Goal: Use online tool/utility

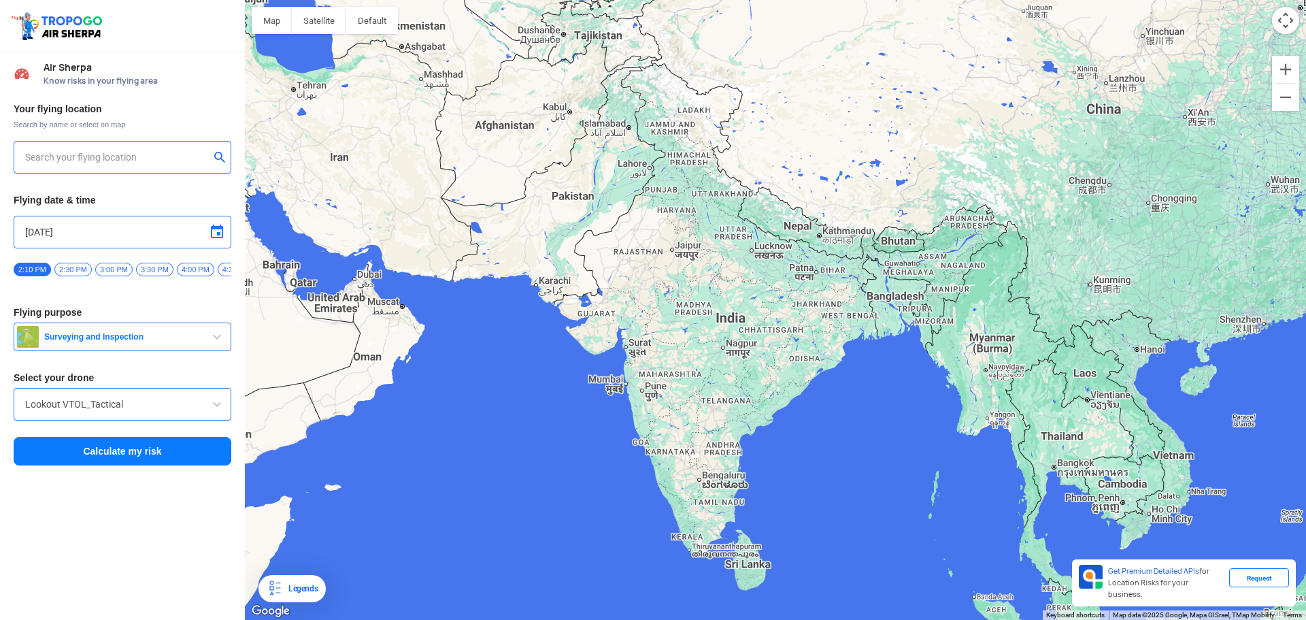
drag, startPoint x: 860, startPoint y: 394, endPoint x: 785, endPoint y: 386, distance: 75.2
click at [785, 386] on div at bounding box center [775, 310] width 1061 height 620
click at [84, 153] on input "text" at bounding box center [117, 157] width 184 height 16
click at [50, 157] on input "text" at bounding box center [117, 157] width 184 height 16
paste input "[DATE][GEOGRAPHIC_DATA][STREET_ADDRESS][PERSON_NAME]"
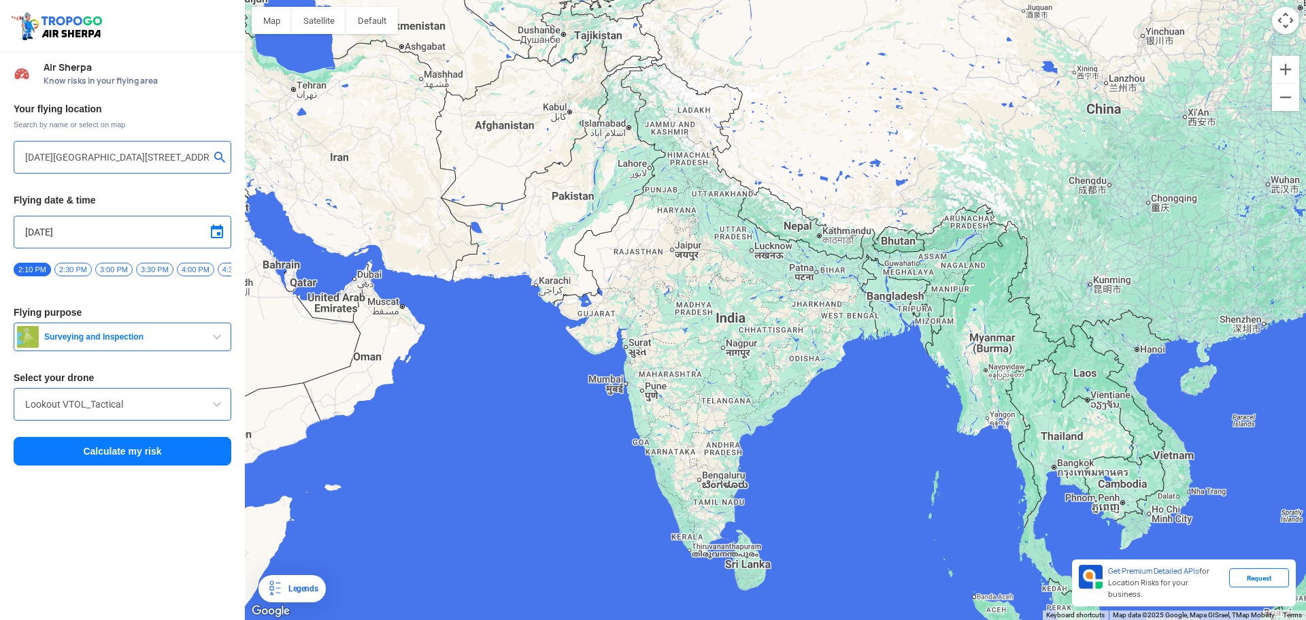
click at [217, 159] on button "submit" at bounding box center [222, 159] width 16 height 14
click at [108, 155] on input "[DATE][GEOGRAPHIC_DATA][STREET_ADDRESS][PERSON_NAME]" at bounding box center [117, 157] width 184 height 16
type input "[STREET_ADDRESS]"
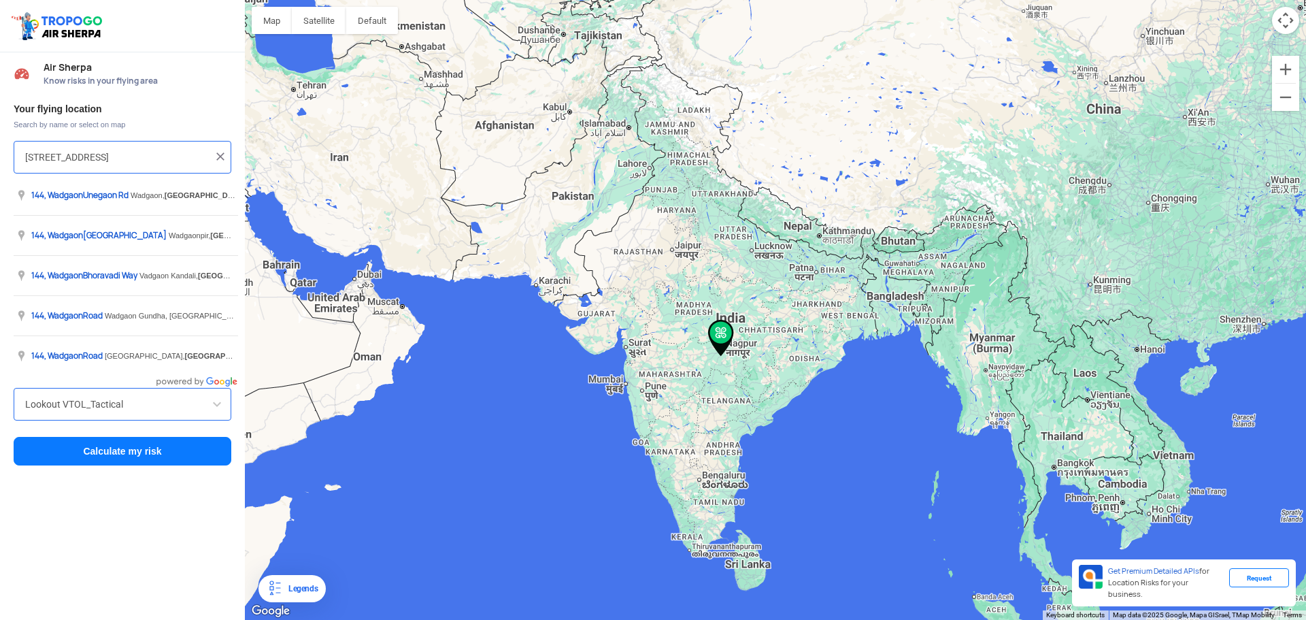
click at [131, 161] on input "[STREET_ADDRESS]" at bounding box center [117, 157] width 184 height 16
drag, startPoint x: 140, startPoint y: 157, endPoint x: 4, endPoint y: 153, distance: 136.1
click at [4, 153] on div "Your flying location Search by name or select on map [STREET_ADDRESS] Flying da…" at bounding box center [122, 285] width 245 height 378
click at [222, 151] on img at bounding box center [221, 157] width 14 height 14
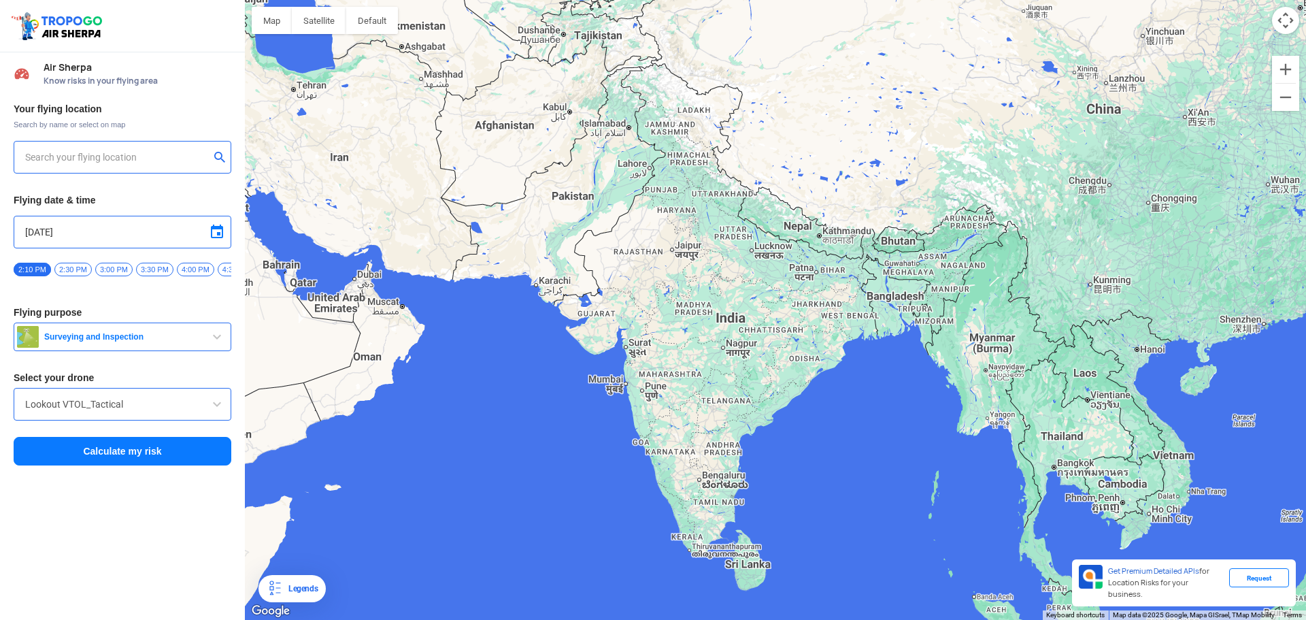
click at [108, 154] on input "text" at bounding box center [117, 157] width 184 height 16
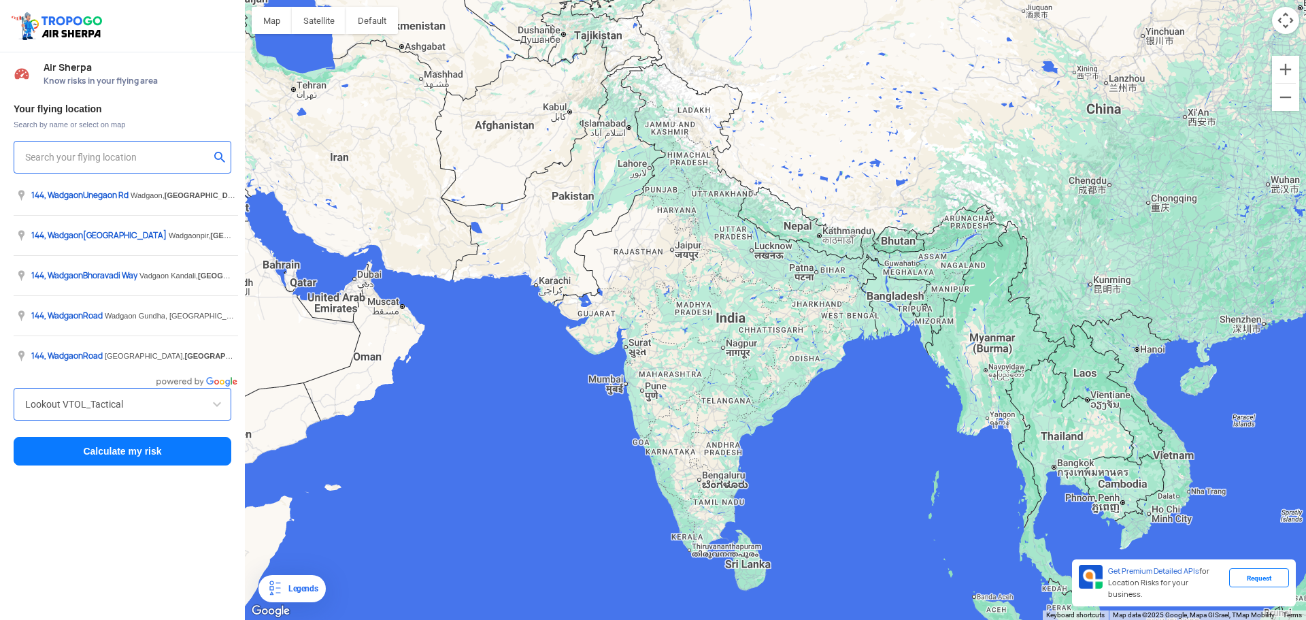
paste input "[DATE][GEOGRAPHIC_DATA][STREET_ADDRESS][PERSON_NAME]"
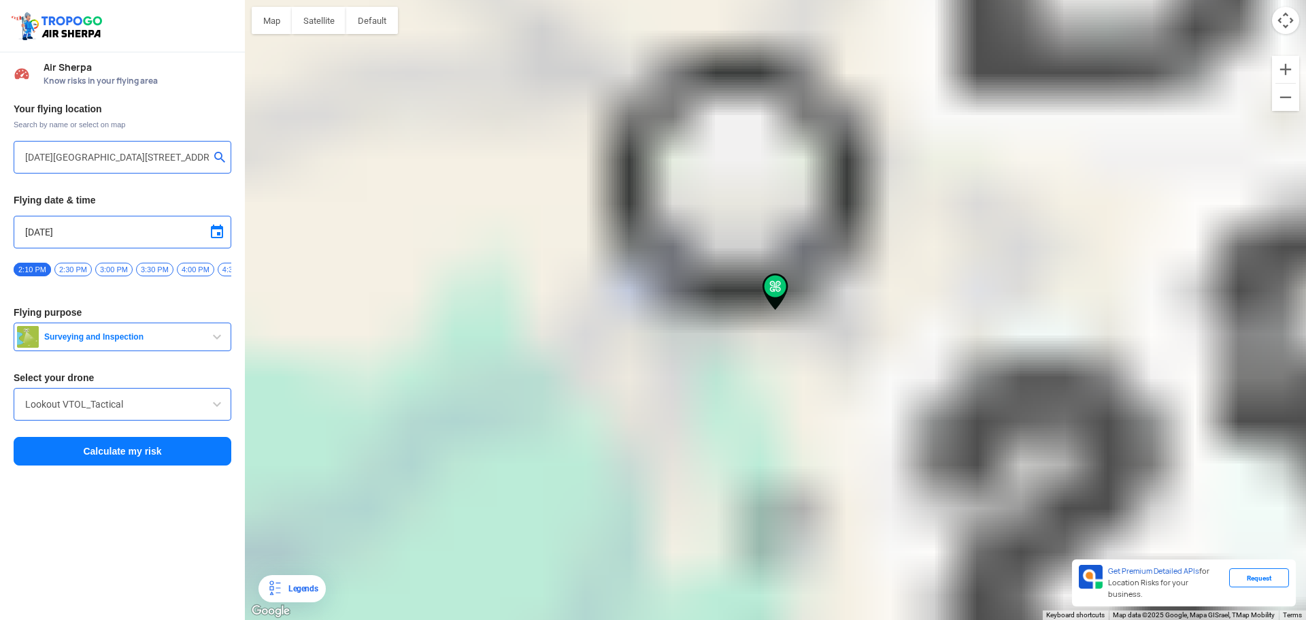
type input "[STREET_ADDRESS][PERSON_NAME]"
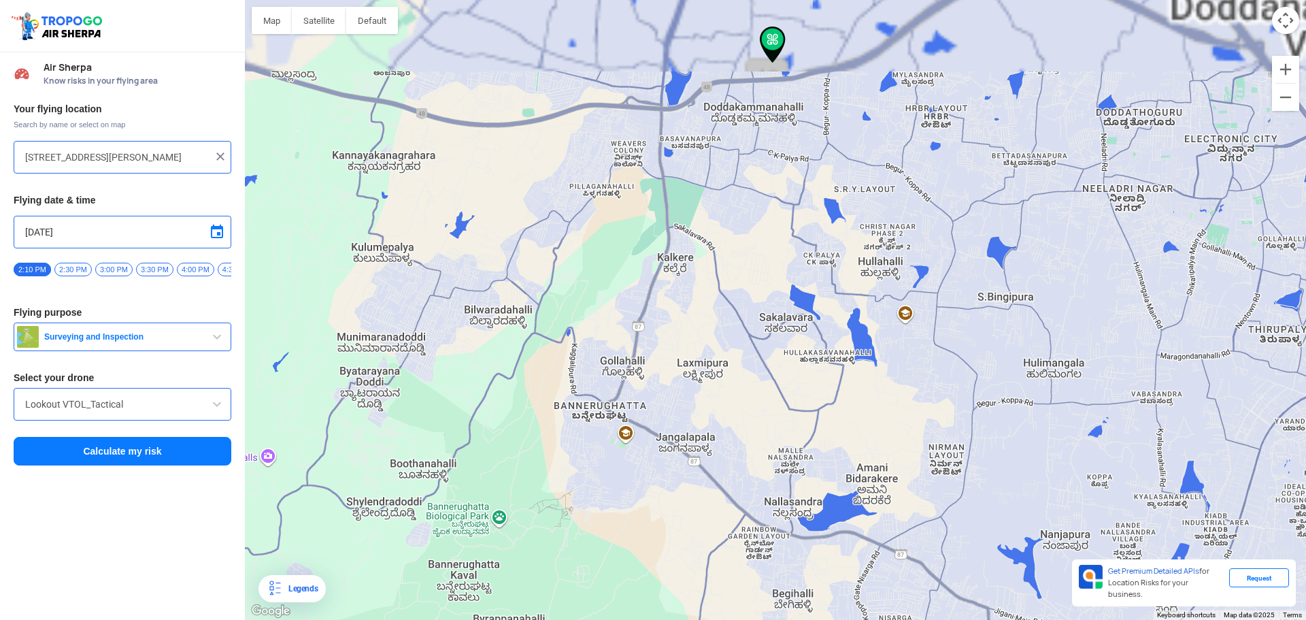
drag, startPoint x: 772, startPoint y: 208, endPoint x: 680, endPoint y: 384, distance: 198.4
click at [680, 384] on div at bounding box center [775, 310] width 1061 height 620
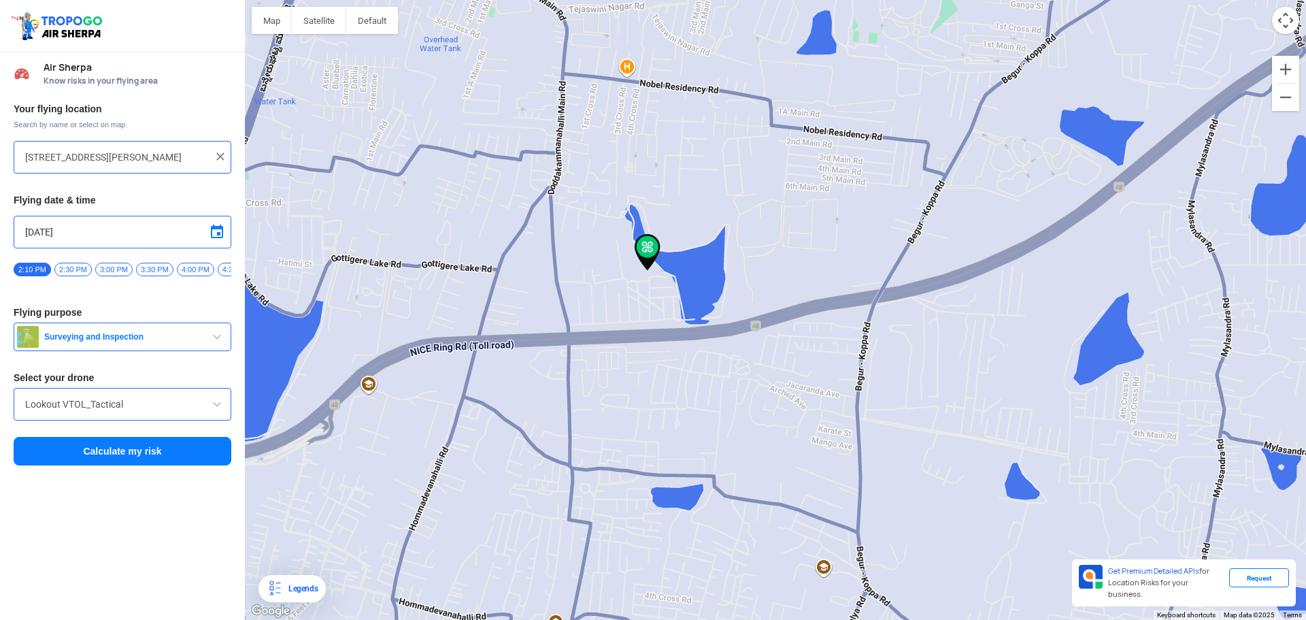
drag, startPoint x: 754, startPoint y: 117, endPoint x: 510, endPoint y: 481, distance: 438.0
click at [559, 484] on div at bounding box center [775, 310] width 1061 height 620
click at [139, 418] on div "Lookout VTOL_Tactical" at bounding box center [123, 404] width 218 height 33
click at [192, 412] on input "Lookout VTOL_Tactical" at bounding box center [122, 404] width 195 height 16
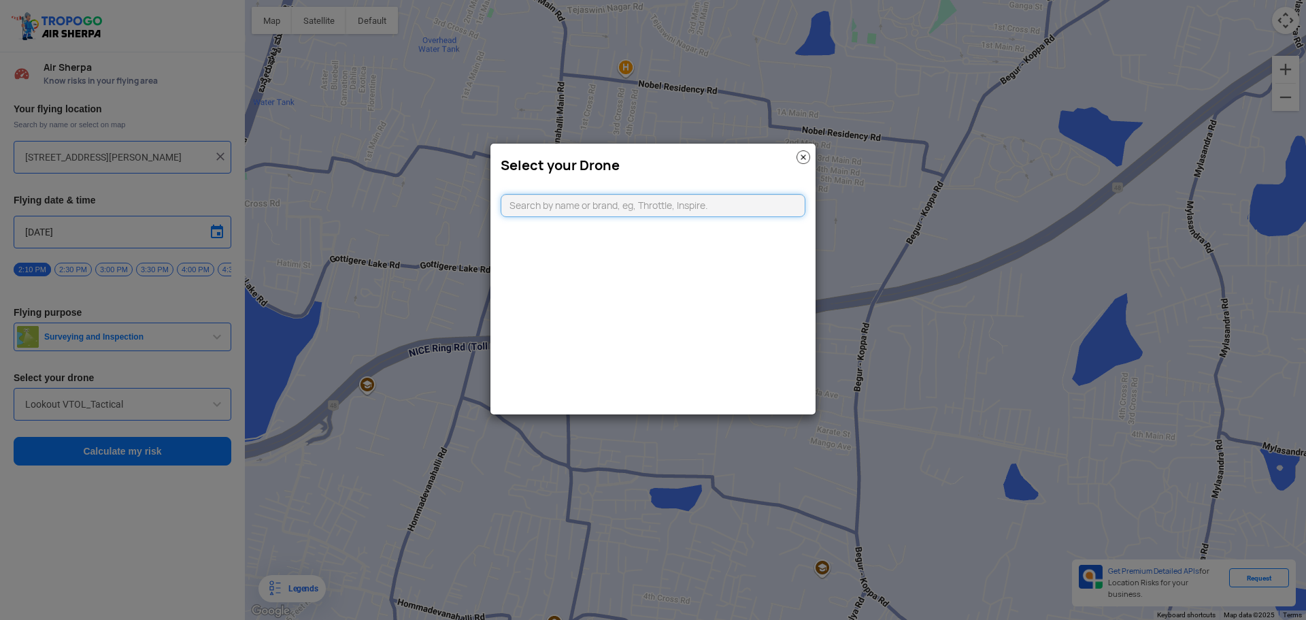
click at [636, 210] on input "text" at bounding box center [653, 205] width 305 height 23
type input "Mini"
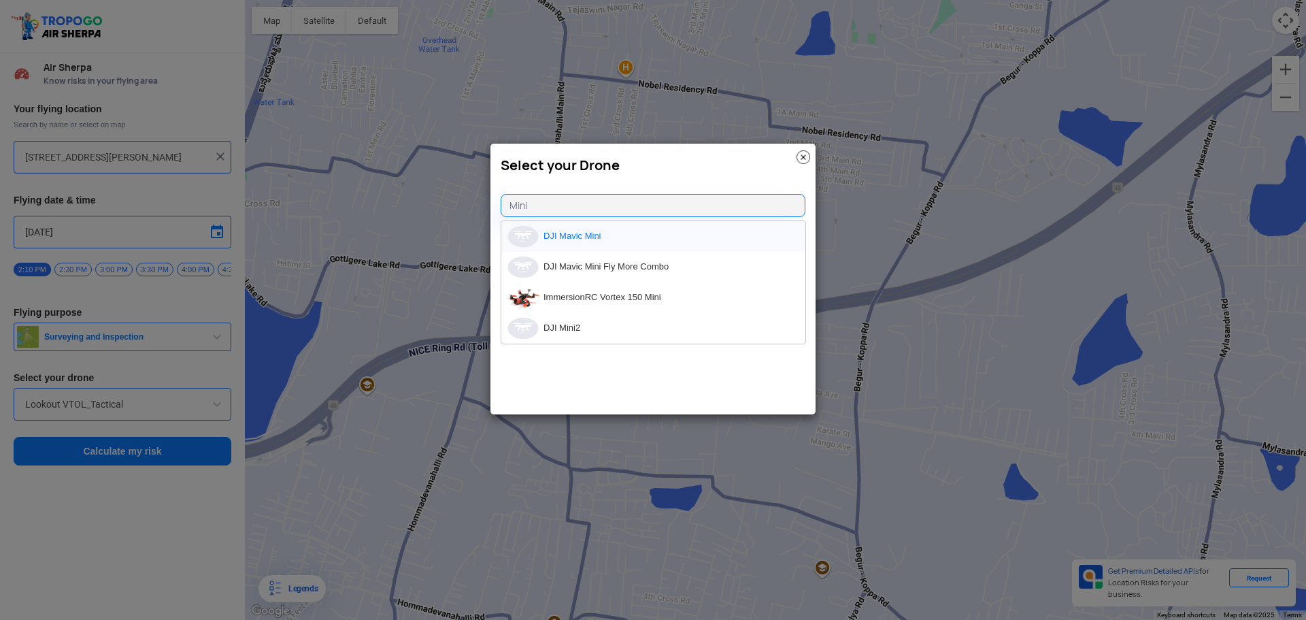
click at [548, 237] on li "DJI Mavic Mini" at bounding box center [653, 236] width 304 height 31
type input "DJI Mavic Mini"
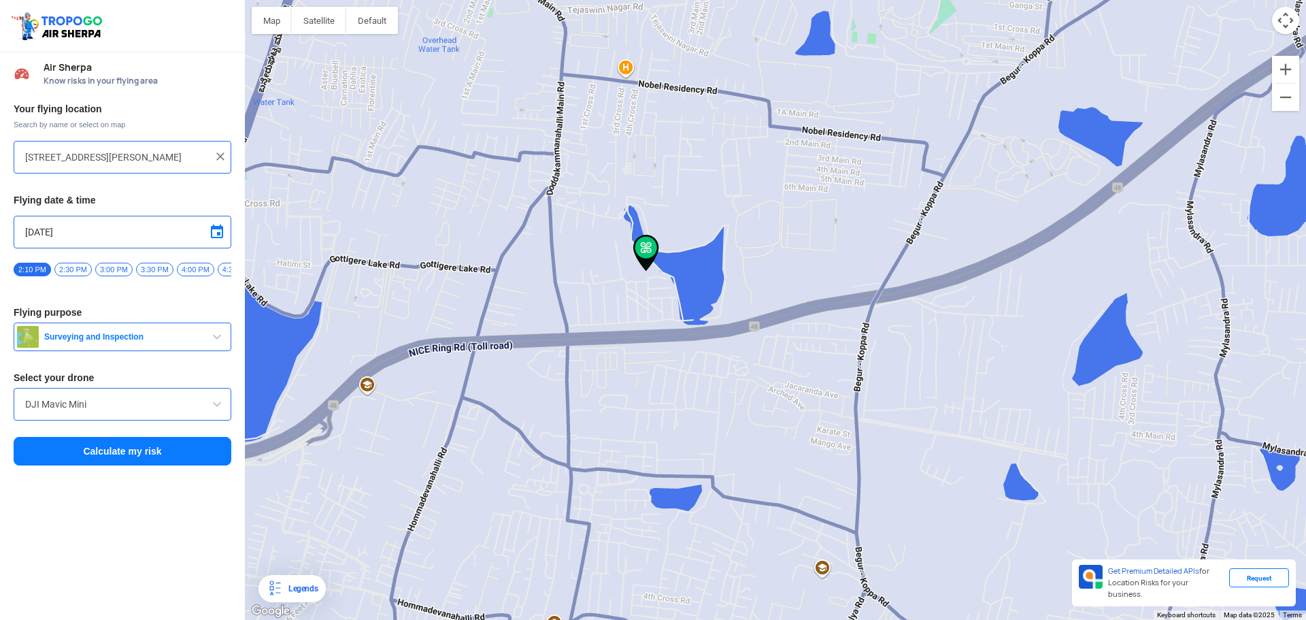
click at [82, 340] on span "Surveying and Inspection" at bounding box center [124, 336] width 170 height 11
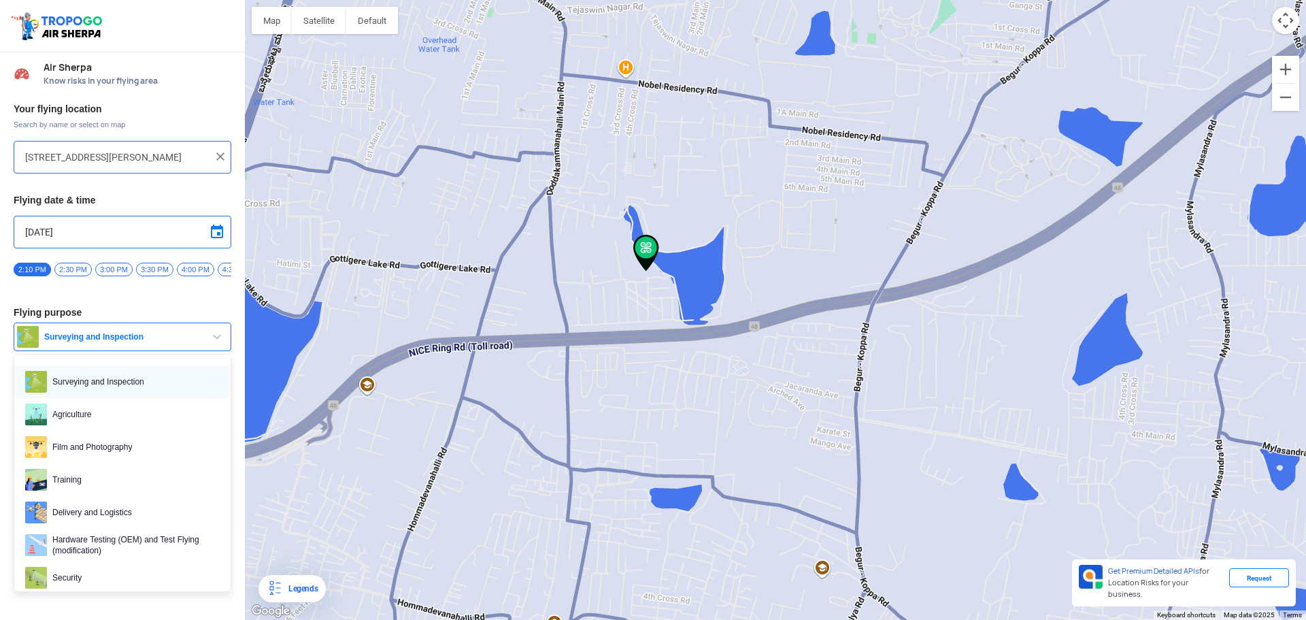
click at [131, 393] on span "Surveying and Inspection" at bounding box center [133, 382] width 173 height 22
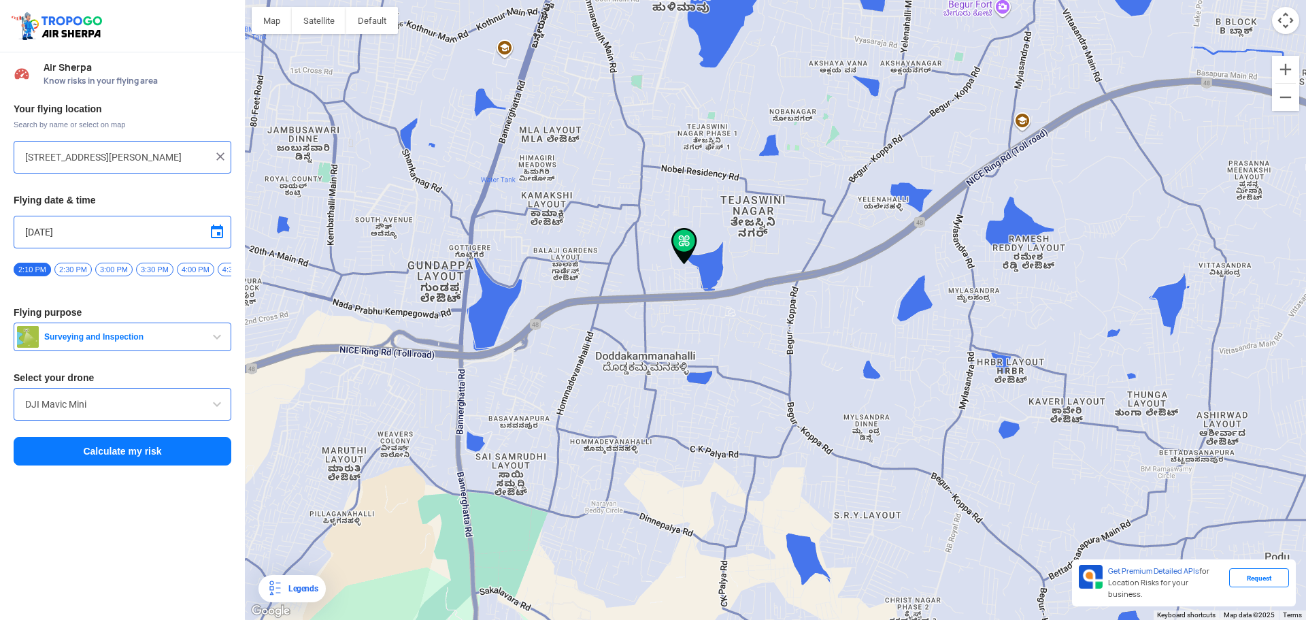
drag, startPoint x: 814, startPoint y: 408, endPoint x: 796, endPoint y: 354, distance: 57.2
click at [796, 354] on div at bounding box center [775, 310] width 1061 height 620
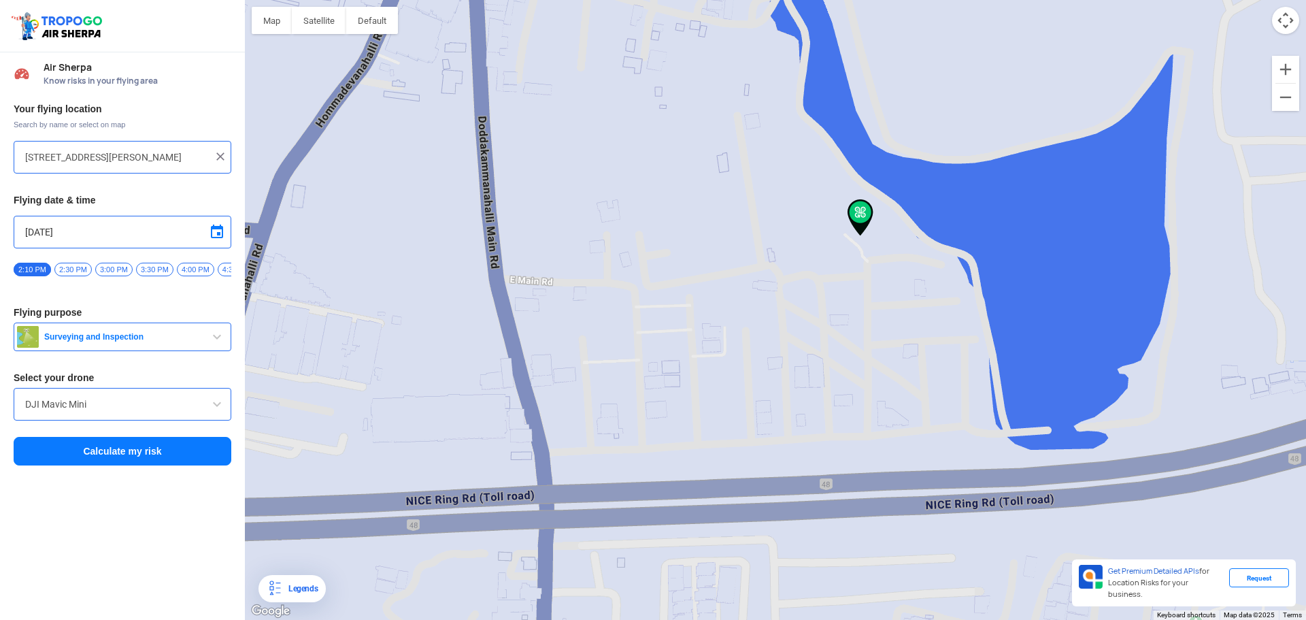
drag, startPoint x: 861, startPoint y: 271, endPoint x: 840, endPoint y: 273, distance: 20.5
click at [841, 273] on div at bounding box center [775, 310] width 1061 height 620
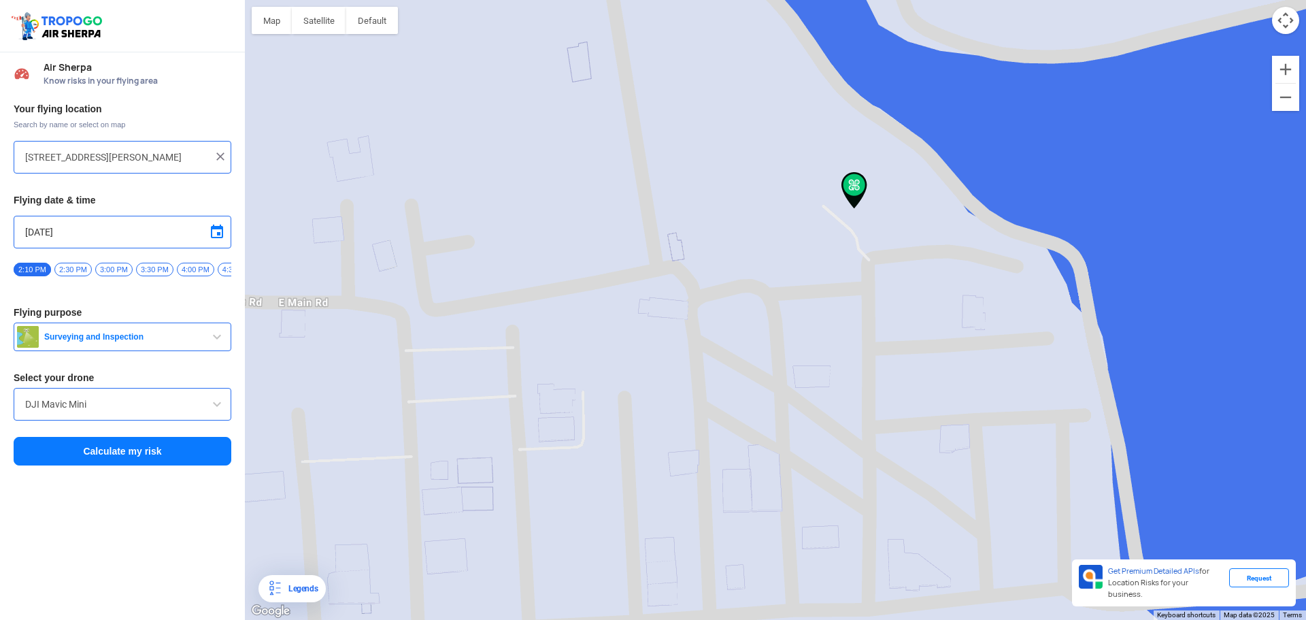
drag, startPoint x: 850, startPoint y: 277, endPoint x: 868, endPoint y: 282, distance: 18.5
click at [868, 282] on div at bounding box center [775, 310] width 1061 height 620
click at [104, 462] on button "Calculate my risk" at bounding box center [123, 451] width 218 height 29
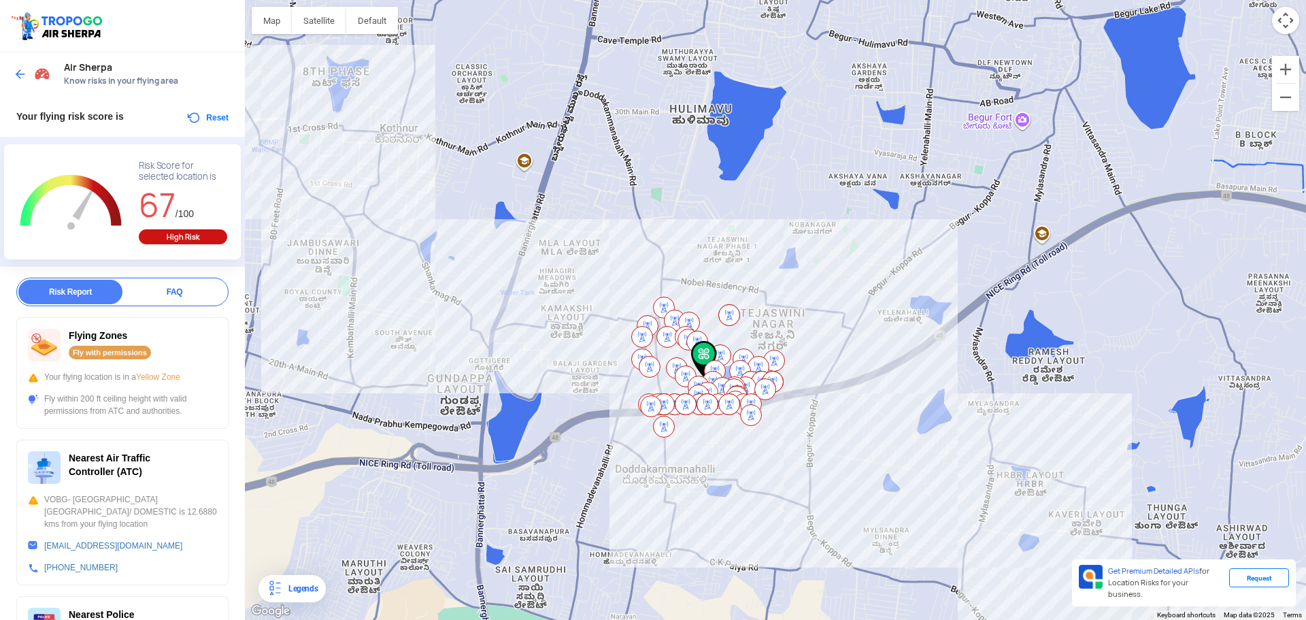
click at [175, 293] on div "FAQ" at bounding box center [174, 292] width 104 height 24
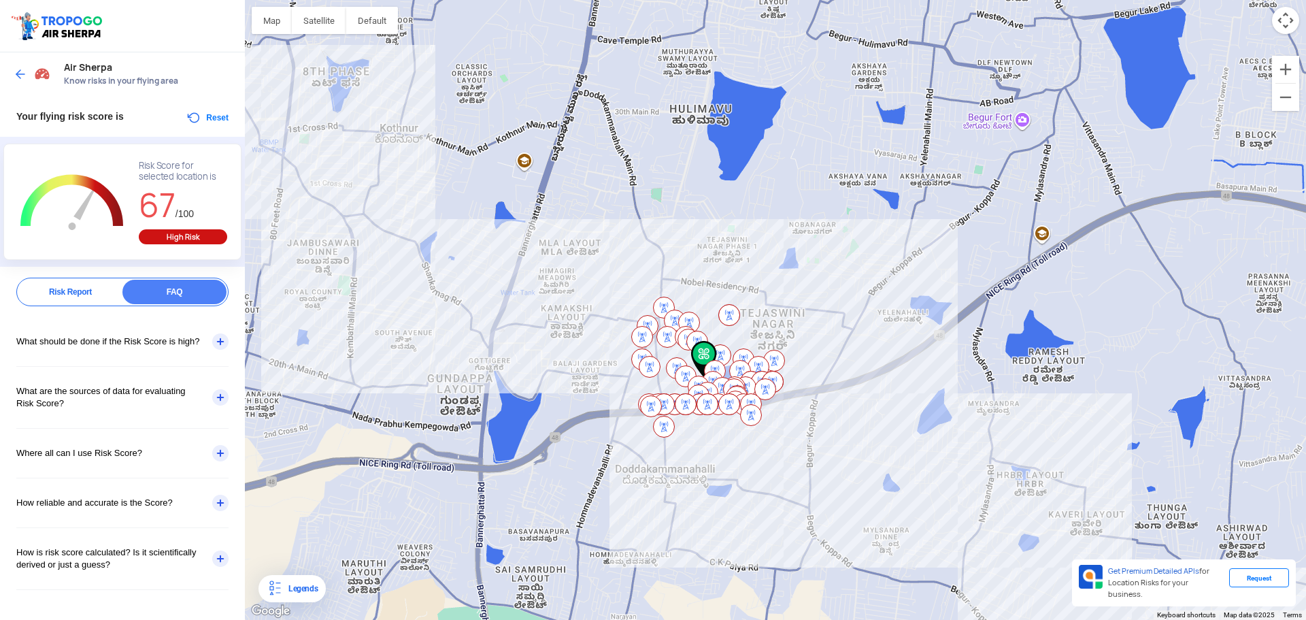
click at [102, 336] on div "What should be done if the Risk Score is high?" at bounding box center [122, 341] width 212 height 49
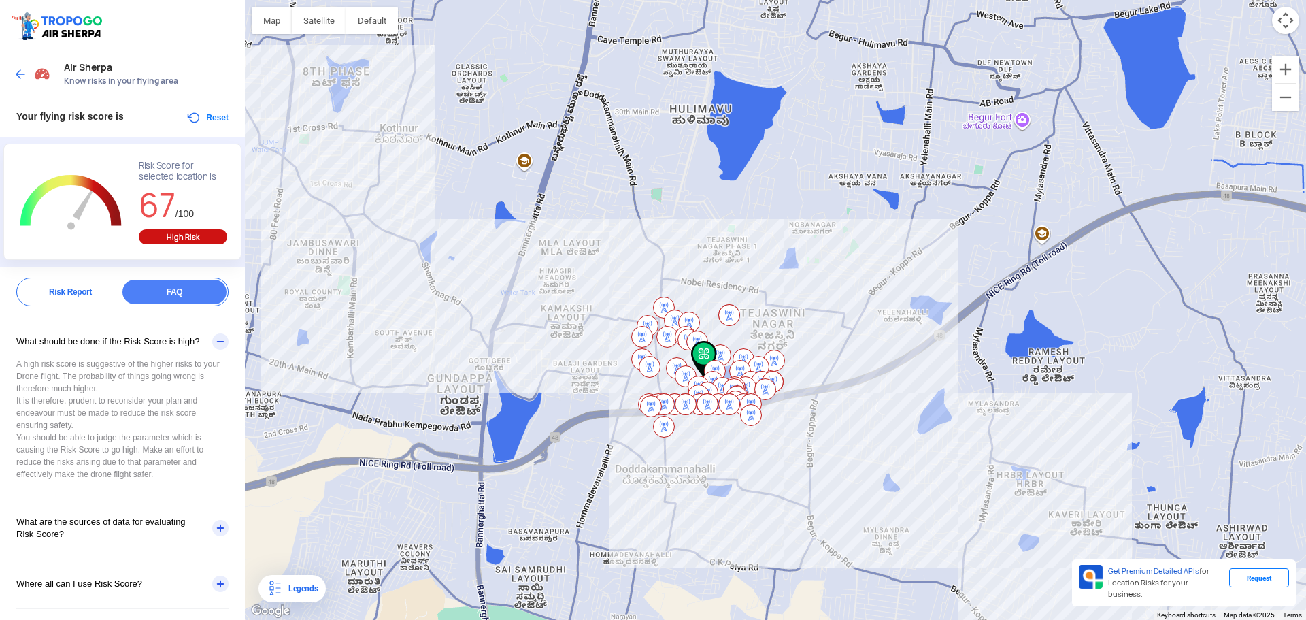
click at [101, 339] on div "What should be done if the Risk Score is high?" at bounding box center [122, 341] width 212 height 49
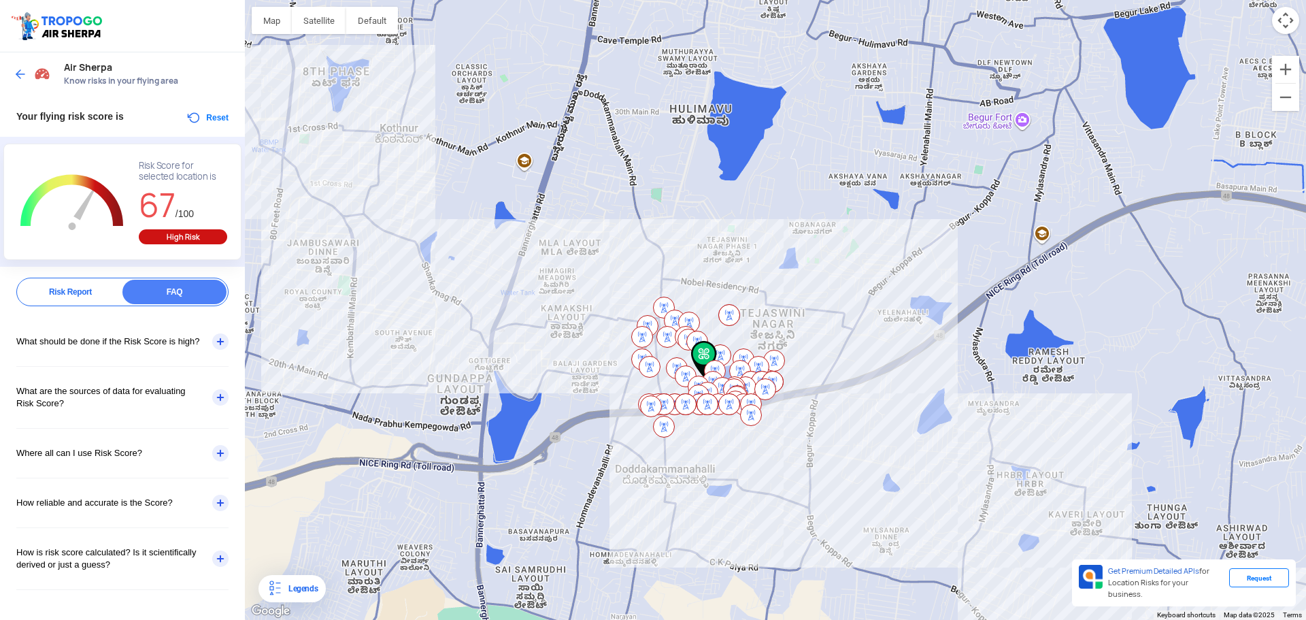
click at [97, 298] on div "Risk Report" at bounding box center [70, 292] width 104 height 24
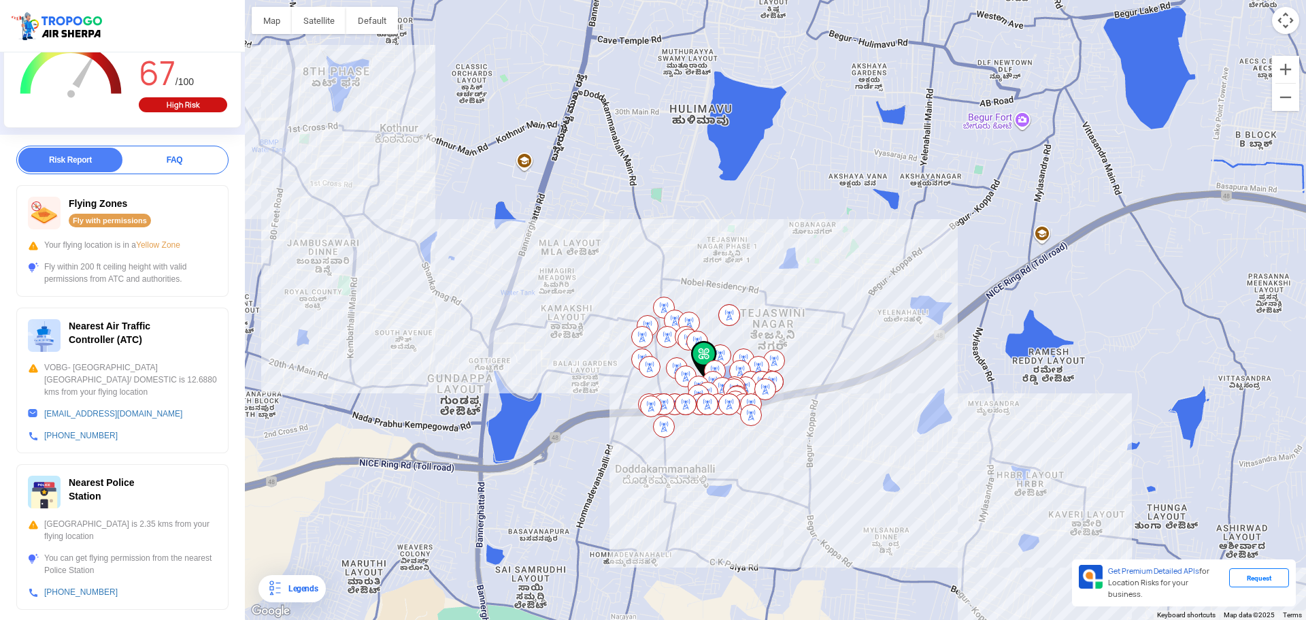
scroll to position [136, 0]
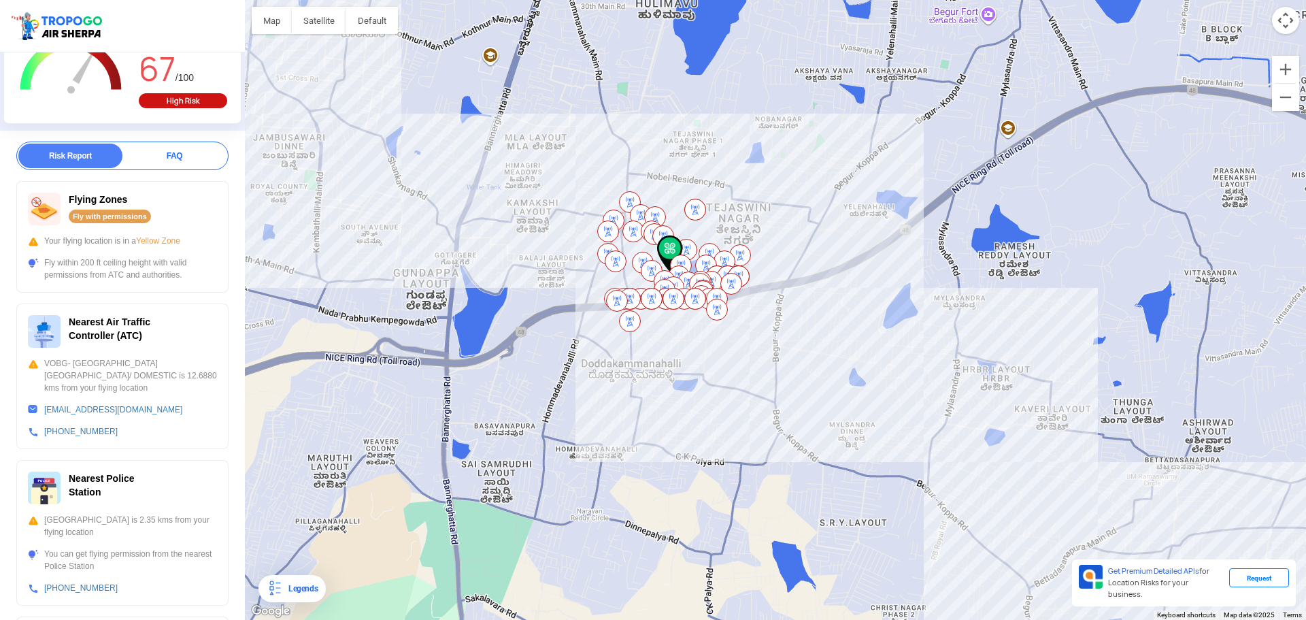
drag, startPoint x: 873, startPoint y: 438, endPoint x: 872, endPoint y: 399, distance: 38.8
click at [872, 399] on div at bounding box center [775, 310] width 1061 height 620
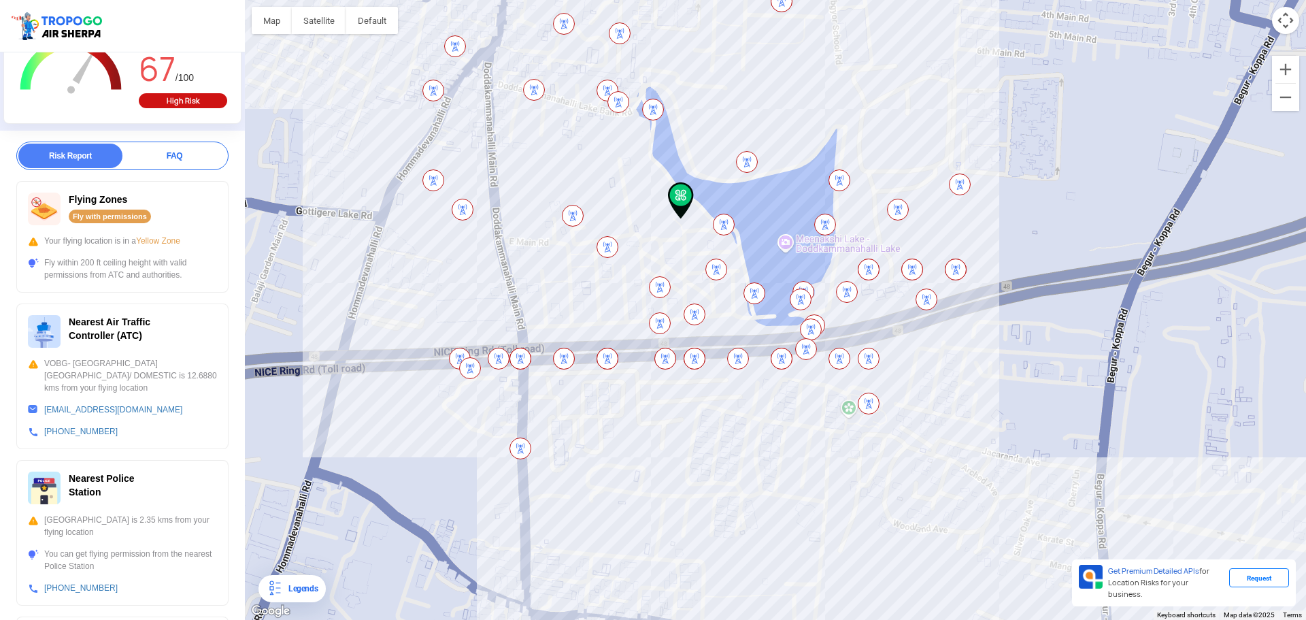
drag, startPoint x: 641, startPoint y: 284, endPoint x: 772, endPoint y: 652, distance: 390.6
click at [772, 609] on html "Location Risk Score Air Sherpa Know risks in your flying area Your flying risk …" at bounding box center [653, 310] width 1306 height 620
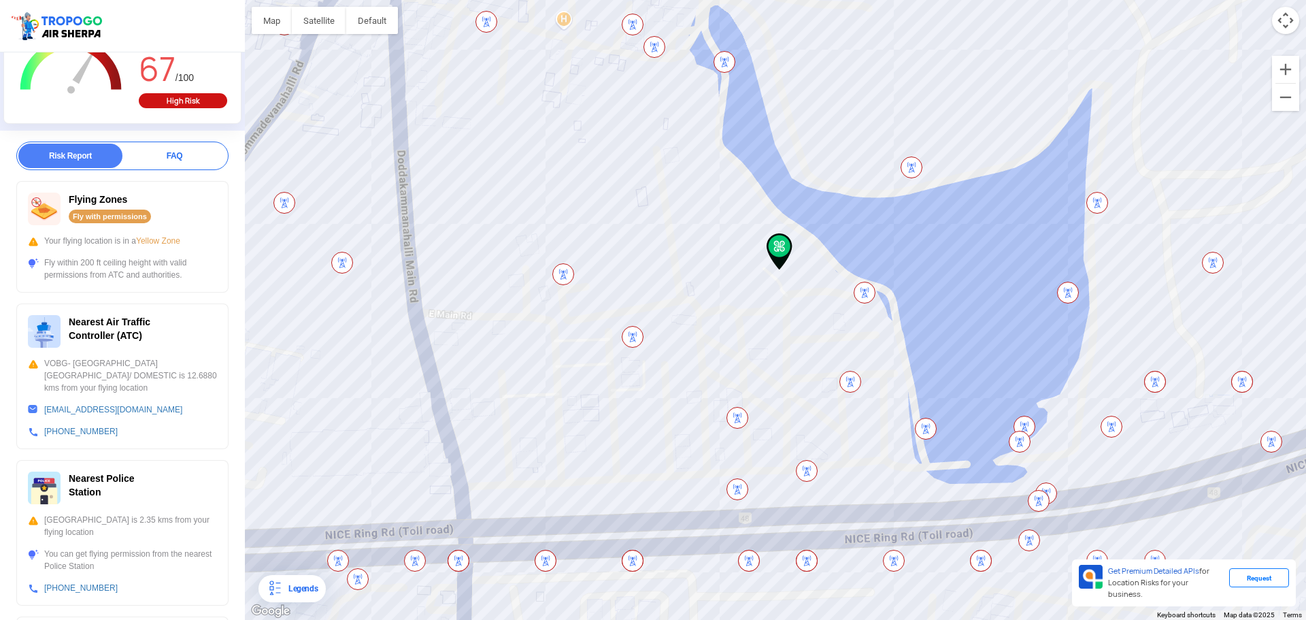
drag, startPoint x: 641, startPoint y: 367, endPoint x: 821, endPoint y: 652, distance: 337.3
click at [821, 609] on html "Location Risk Score Air Sherpa Know risks in your flying area Your flying risk …" at bounding box center [653, 310] width 1306 height 620
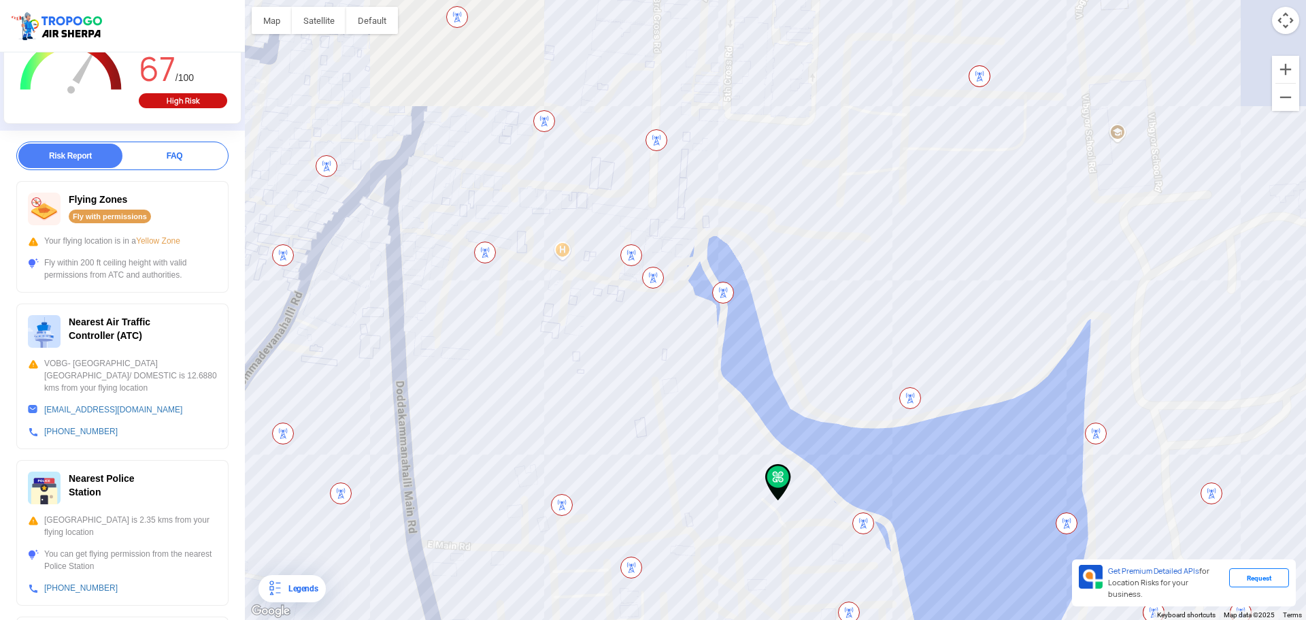
drag, startPoint x: 661, startPoint y: 214, endPoint x: 657, endPoint y: 408, distance: 194.0
click at [657, 408] on div at bounding box center [775, 310] width 1061 height 620
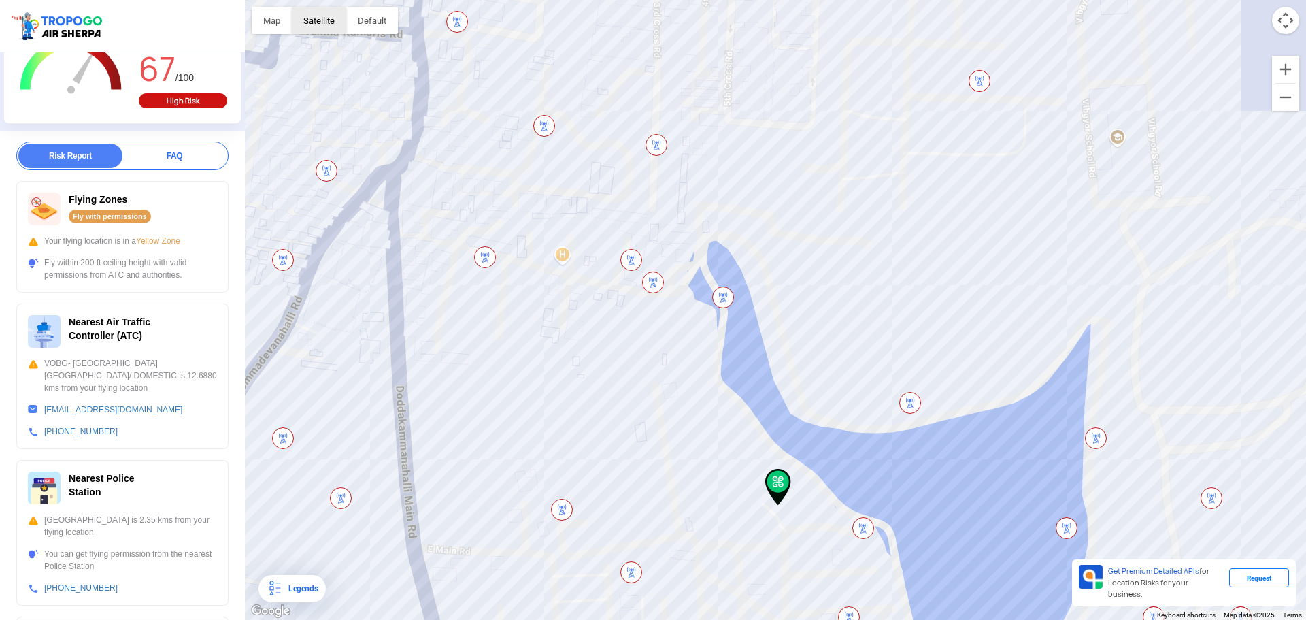
click at [317, 8] on button "Satellite" at bounding box center [319, 20] width 54 height 27
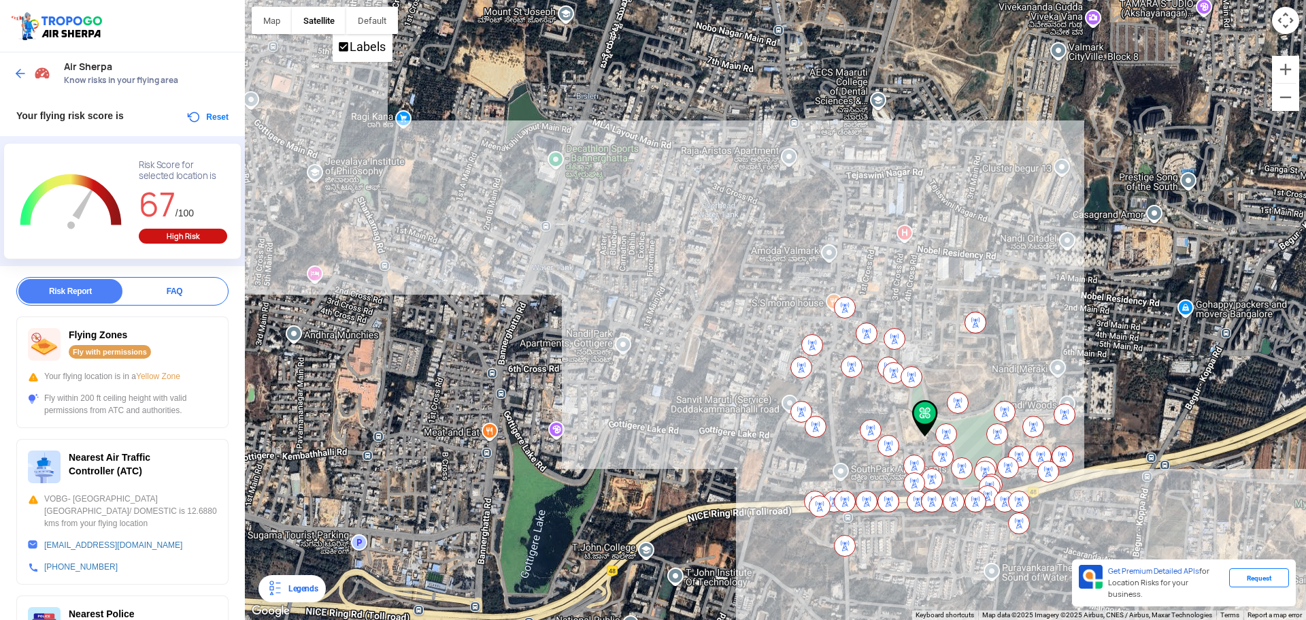
scroll to position [0, 0]
